Goal: Obtain resource: Download file/media

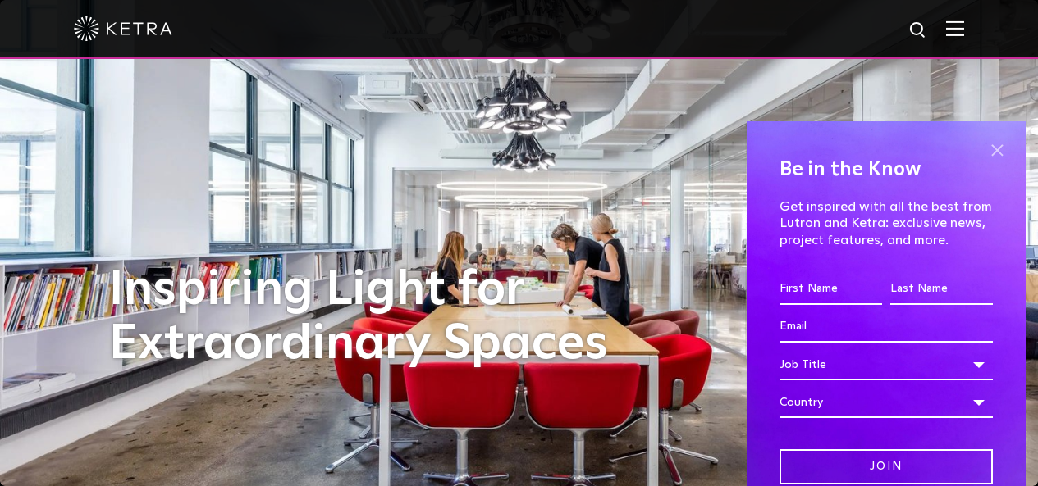
click at [984, 149] on span at bounding box center [996, 150] width 25 height 25
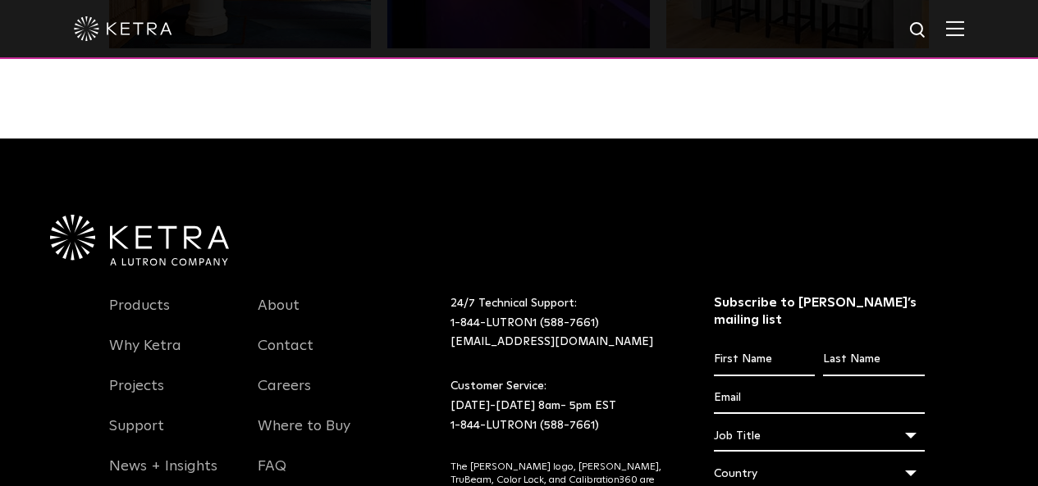
scroll to position [3286, 0]
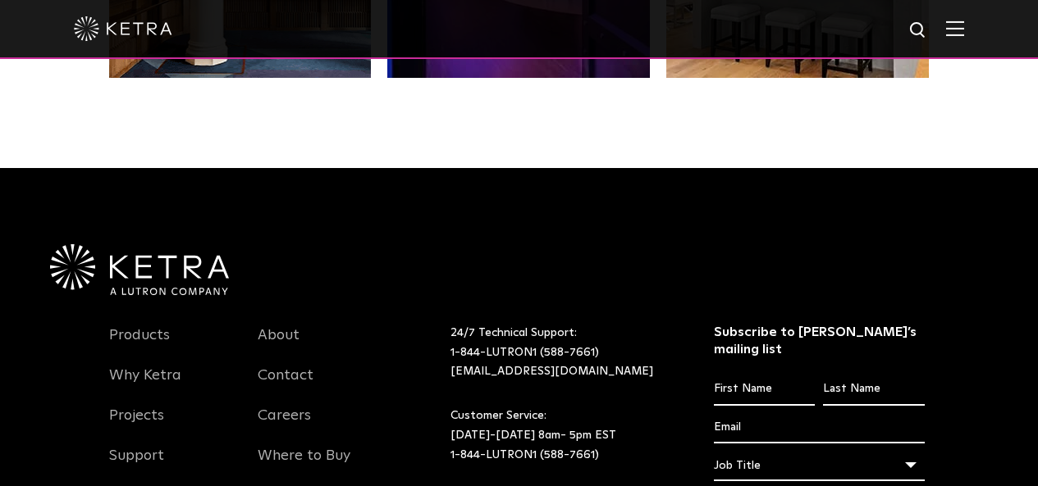
click at [964, 27] on img at bounding box center [955, 29] width 18 height 16
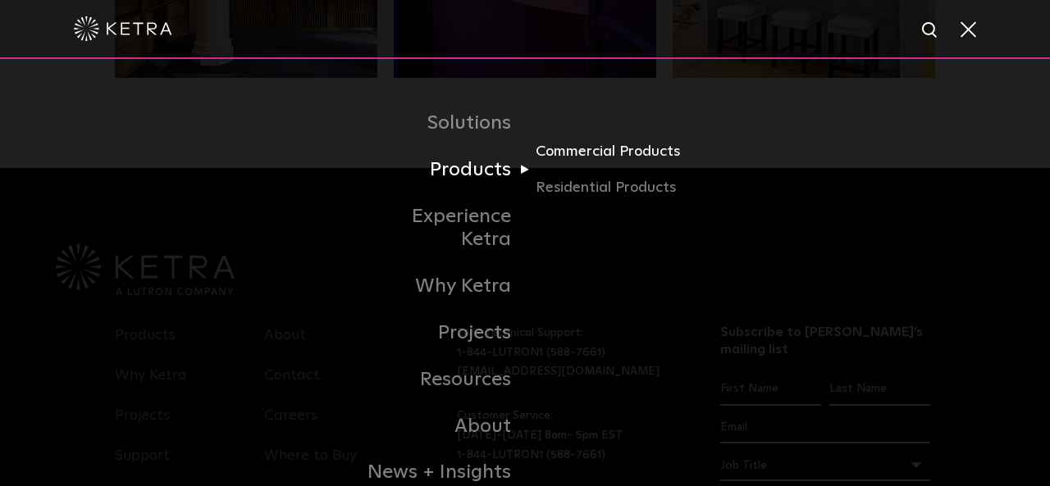
click at [580, 153] on link "Commercial Products" at bounding box center [614, 158] width 157 height 36
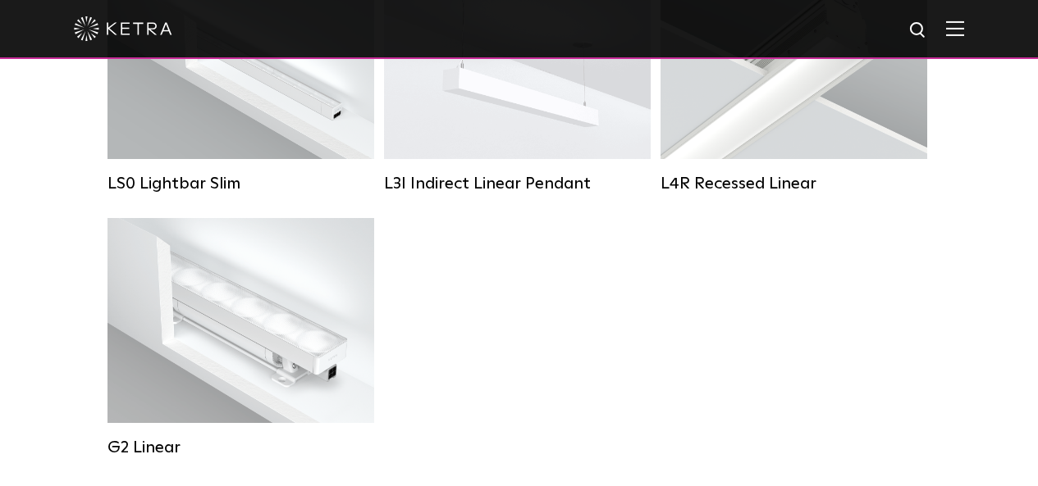
scroll to position [820, 0]
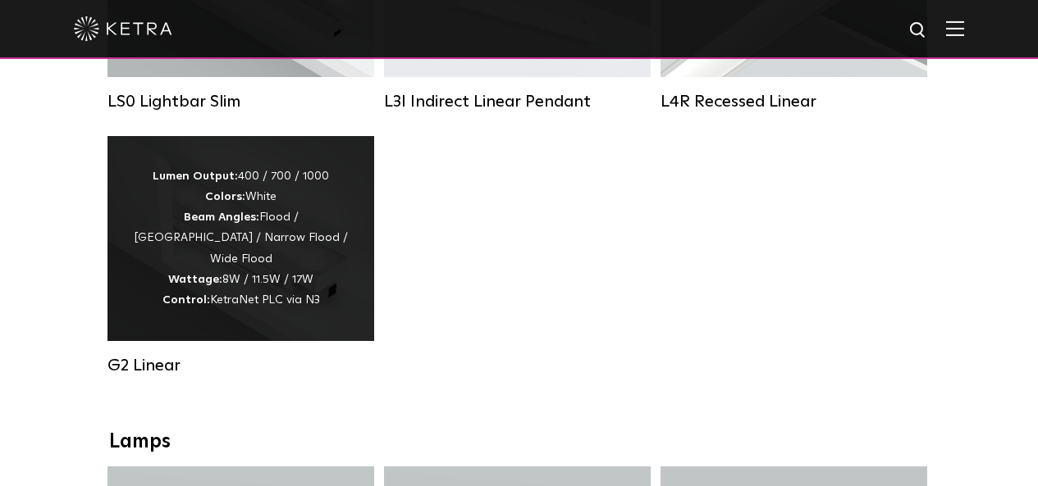
click at [337, 308] on div "Lumen Output: 400 / 700 / 1000 Colors: White Beam Angles: Flood / Graze / Narro…" at bounding box center [240, 238] width 217 height 144
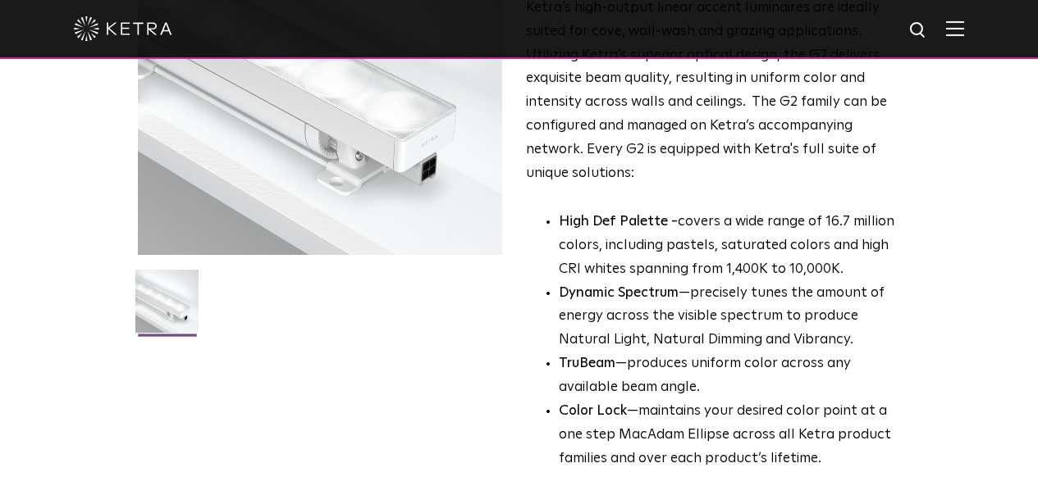
scroll to position [246, 0]
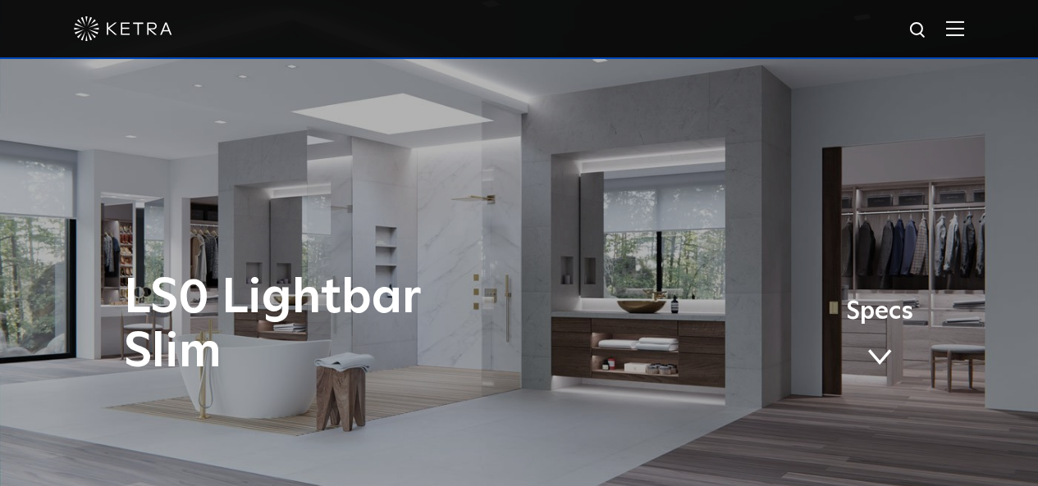
click at [887, 326] on link "Specs" at bounding box center [879, 340] width 67 height 64
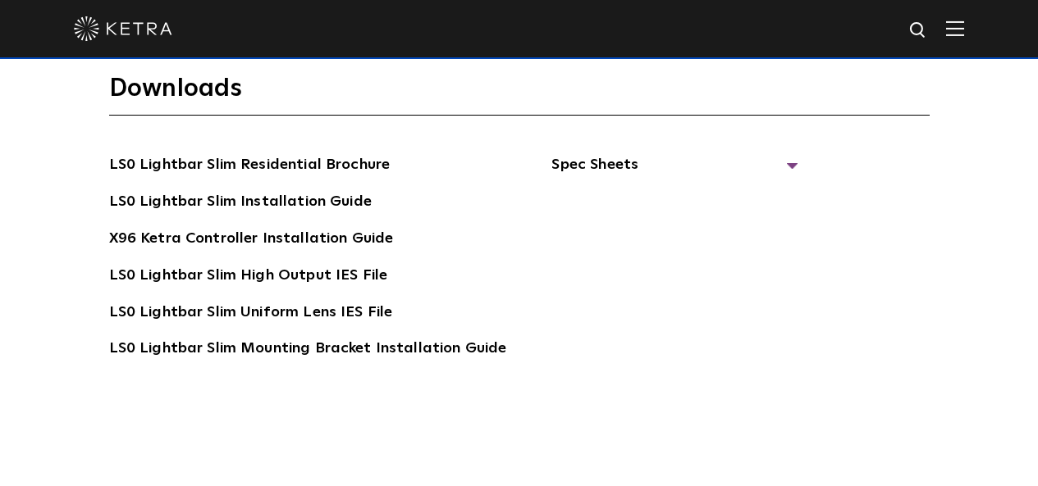
scroll to position [2799, 0]
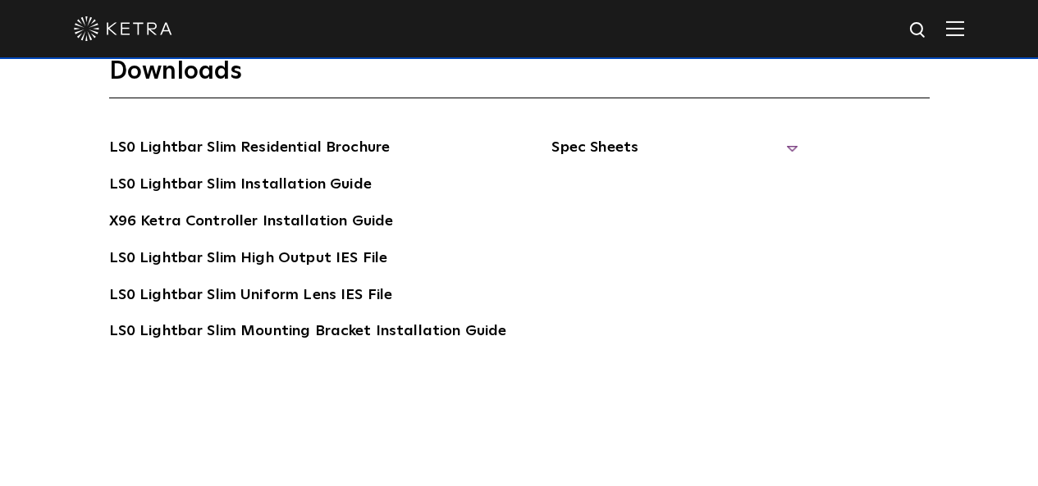
click at [612, 145] on span "Spec Sheets" at bounding box center [674, 154] width 246 height 36
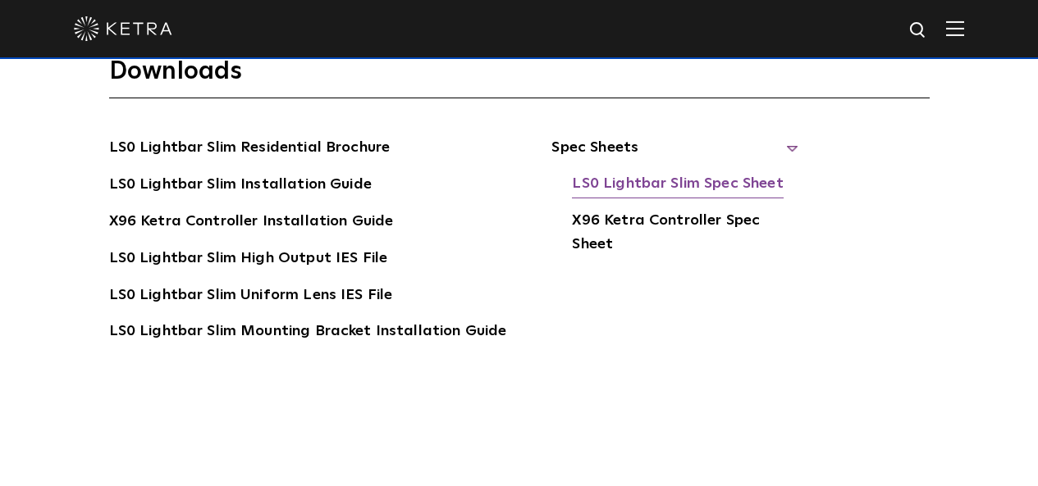
click at [633, 181] on link "LS0 Lightbar Slim Spec Sheet" at bounding box center [677, 185] width 211 height 26
